Goal: Navigation & Orientation: Find specific page/section

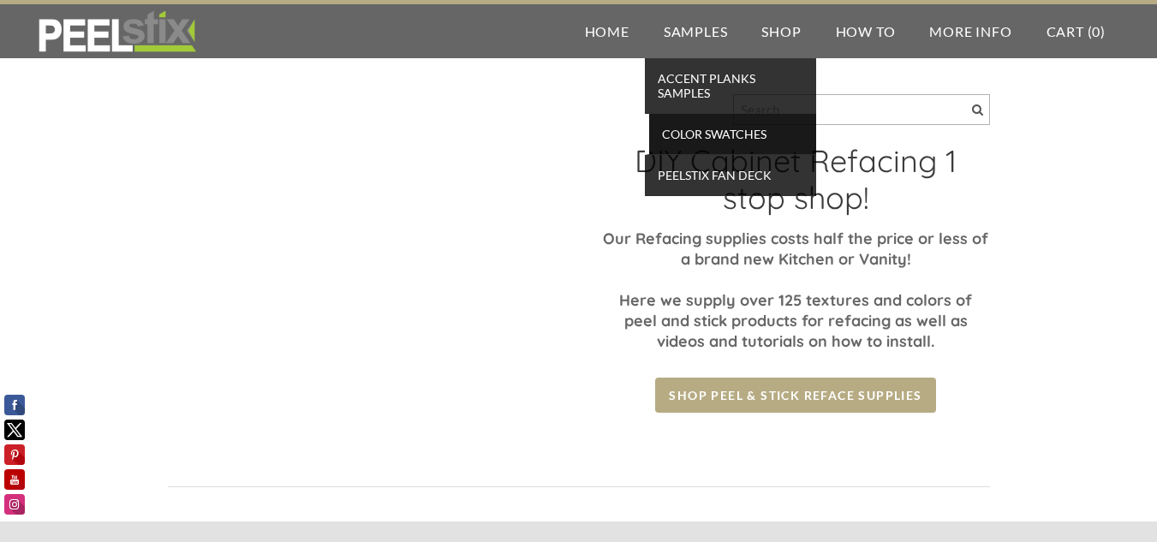
click at [712, 128] on span "Color Swatches" at bounding box center [732, 133] width 158 height 23
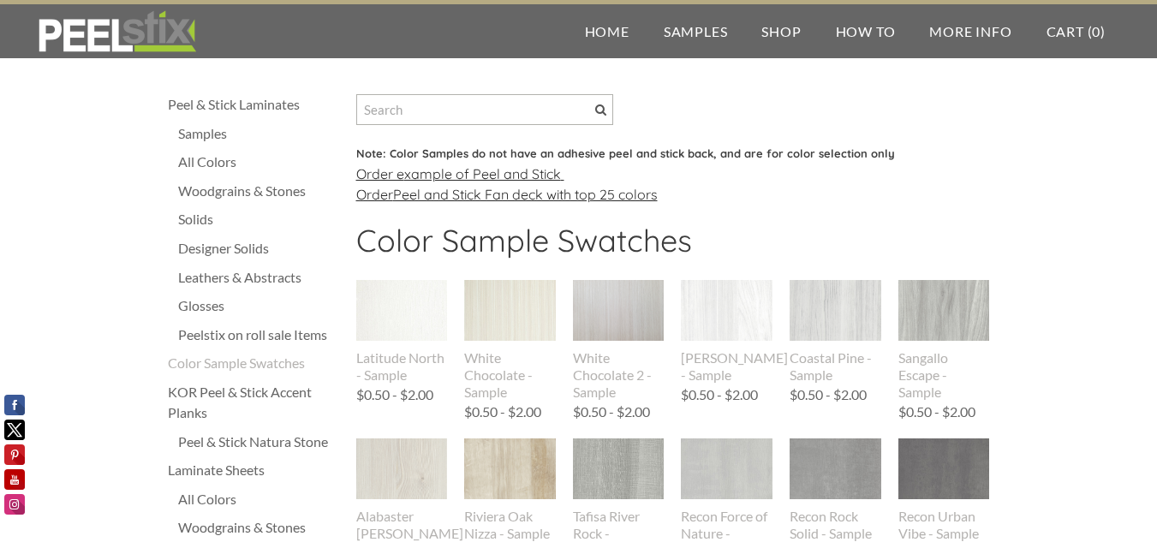
click at [220, 185] on div "Woodgrains & Stones" at bounding box center [258, 191] width 161 height 21
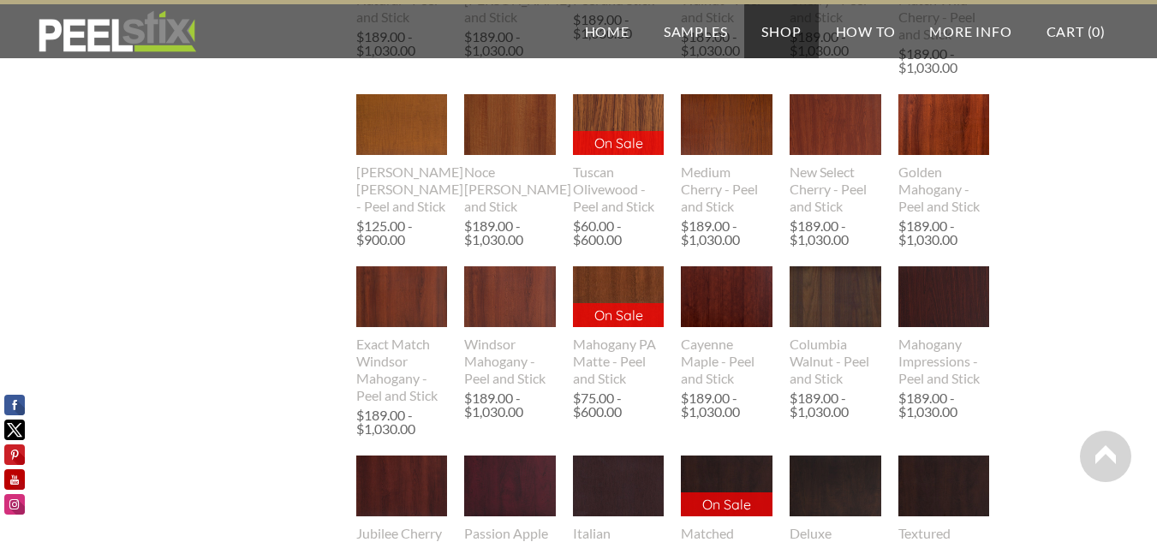
scroll to position [1541, 0]
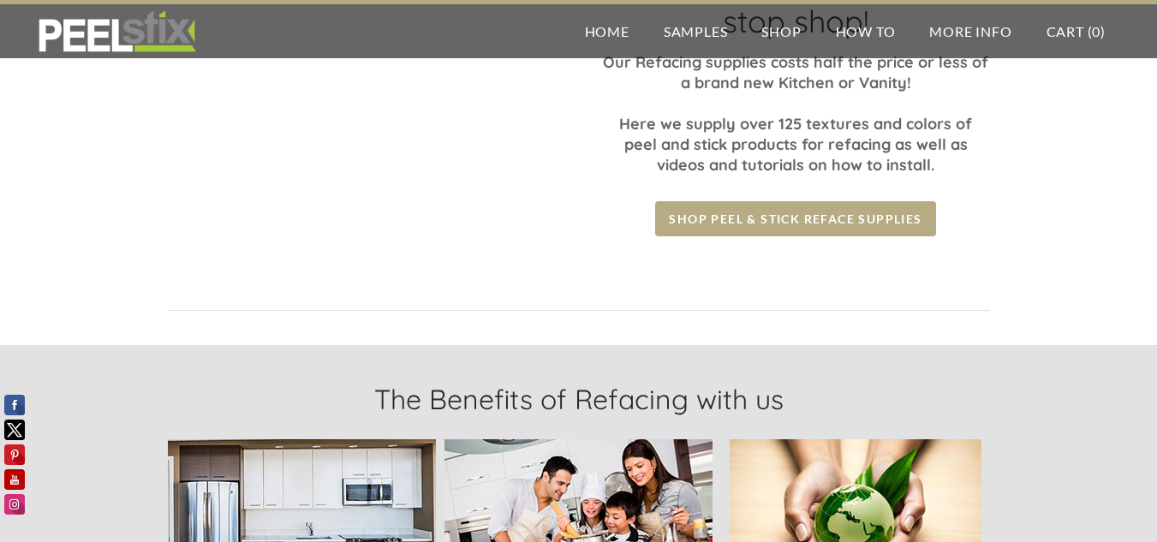
scroll to position [514, 0]
